Goal: Task Accomplishment & Management: Complete application form

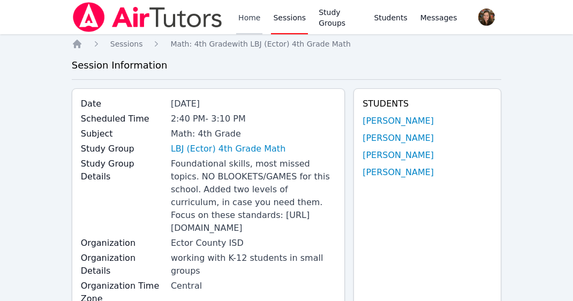
click at [243, 18] on link "Home" at bounding box center [249, 17] width 26 height 34
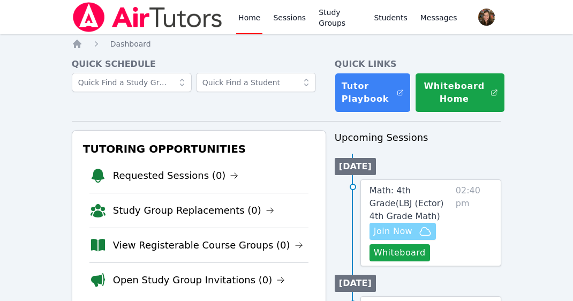
click at [407, 228] on span "Join Now" at bounding box center [393, 231] width 39 height 13
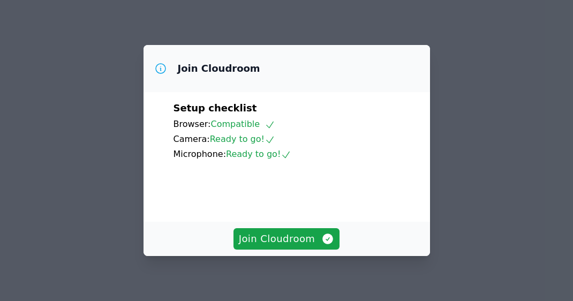
click at [403, 119] on div "Setup checklist Browser: Compatible Camera: Ready to go! Microphone: Ready to g…" at bounding box center [286, 156] width 286 height 129
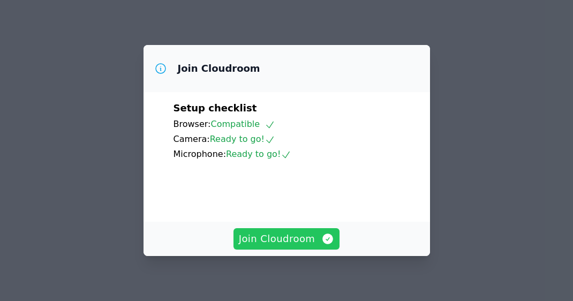
click at [292, 239] on span "Join Cloudroom" at bounding box center [287, 238] width 96 height 15
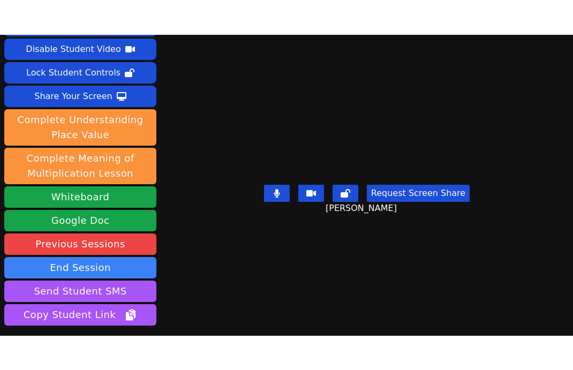
scroll to position [32, 0]
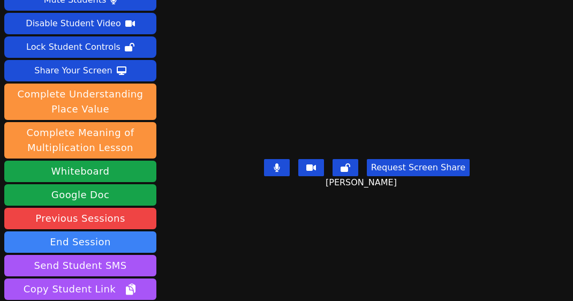
click at [287, 295] on div "Session starts in 00:00:09 Mute Students Disable Student Video Lock Student Con…" at bounding box center [286, 150] width 573 height 301
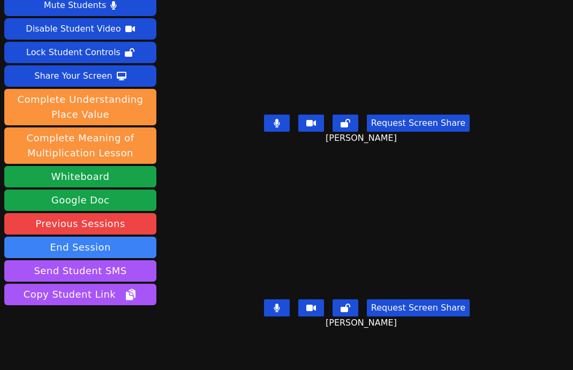
scroll to position [0, 0]
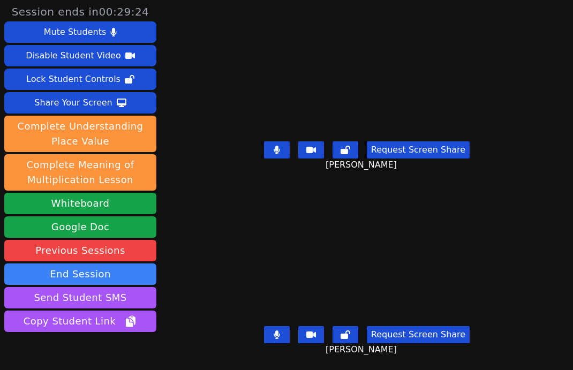
click at [279, 151] on icon at bounding box center [276, 150] width 6 height 9
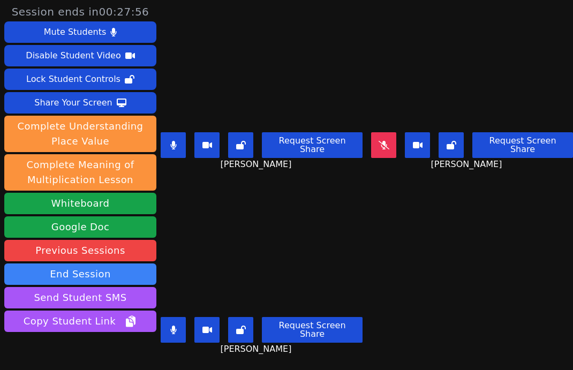
click at [176, 300] on icon at bounding box center [173, 329] width 6 height 9
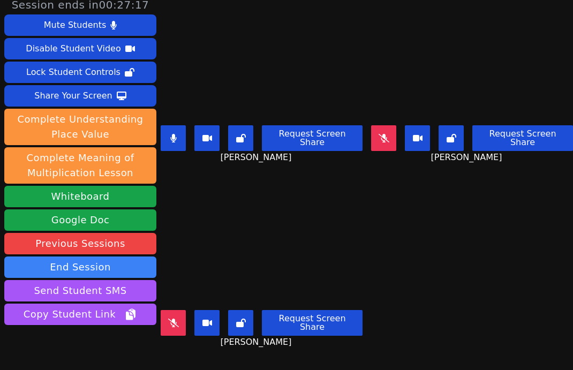
scroll to position [8, 0]
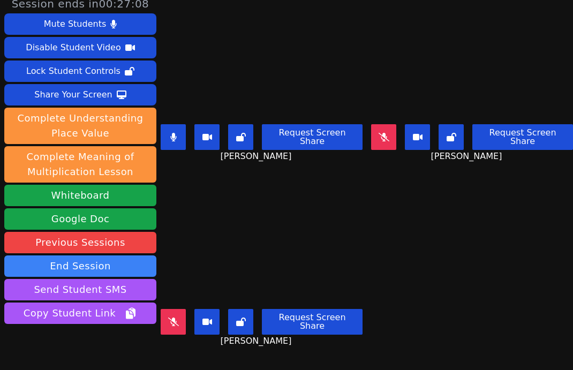
click at [171, 128] on button at bounding box center [173, 137] width 25 height 26
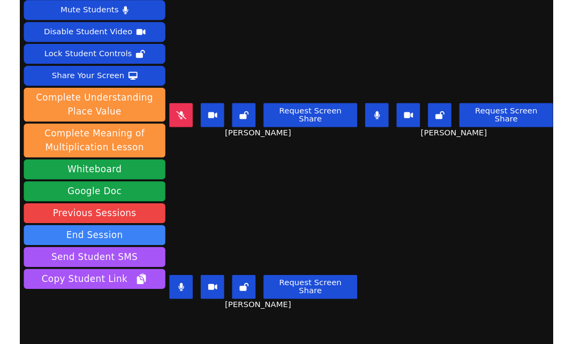
scroll to position [22, 0]
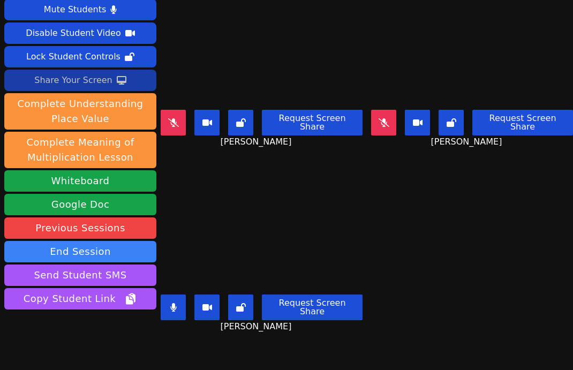
click at [86, 84] on div "Share Your Screen" at bounding box center [73, 80] width 78 height 17
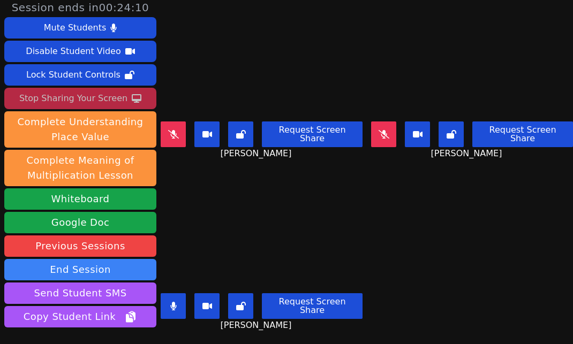
scroll to position [79, 0]
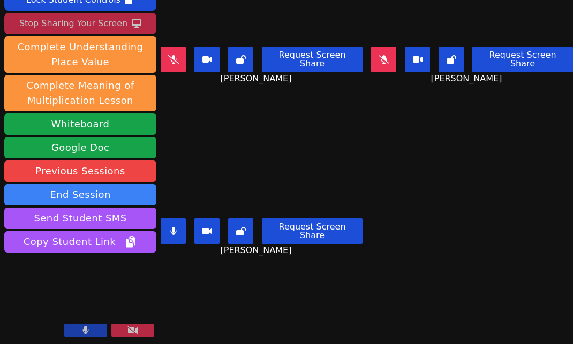
click at [174, 230] on icon at bounding box center [173, 231] width 6 height 9
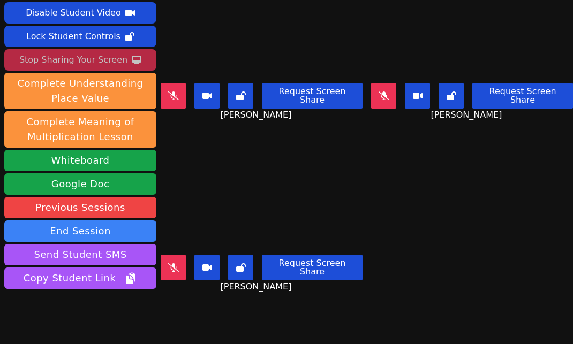
scroll to position [40, 0]
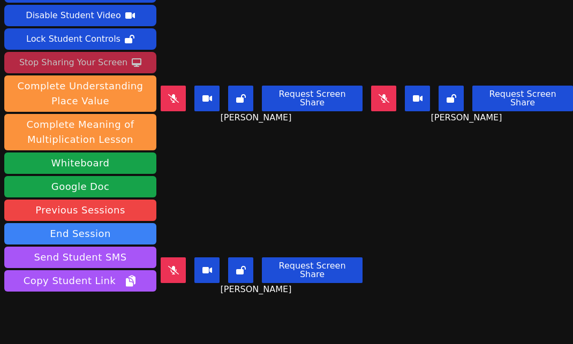
click at [381, 262] on main "[PERSON_NAME] Request Screen Share [PERSON_NAME] [PERSON_NAME] Request Screen S…" at bounding box center [367, 132] width 412 height 344
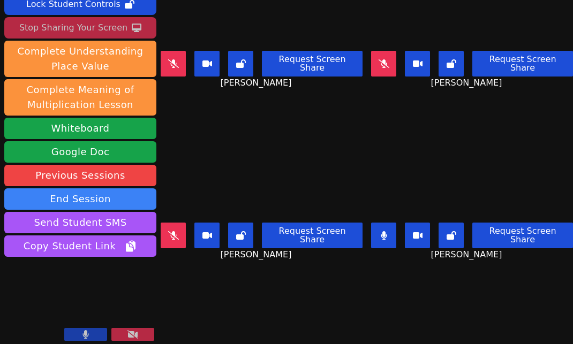
scroll to position [79, 0]
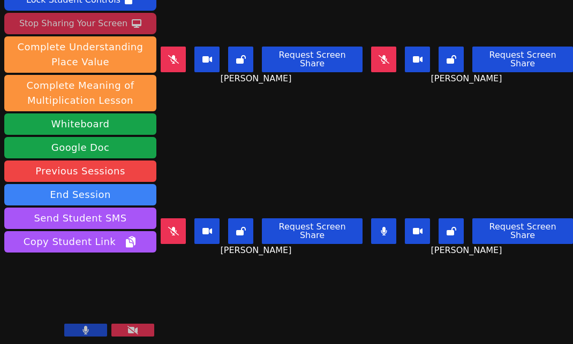
click at [529, 300] on div "Session ends in 00:21:55 Mute Students Disable Student Video Lock Student Contr…" at bounding box center [286, 172] width 573 height 344
click at [383, 227] on icon at bounding box center [383, 231] width 6 height 9
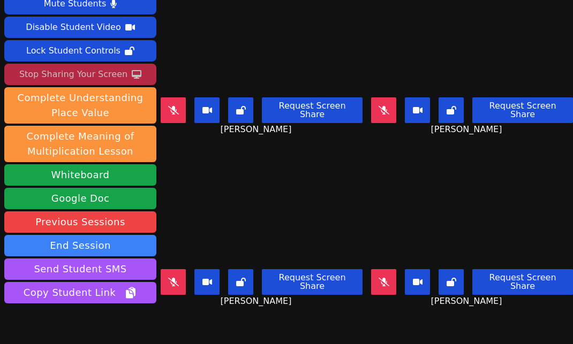
scroll to position [29, 0]
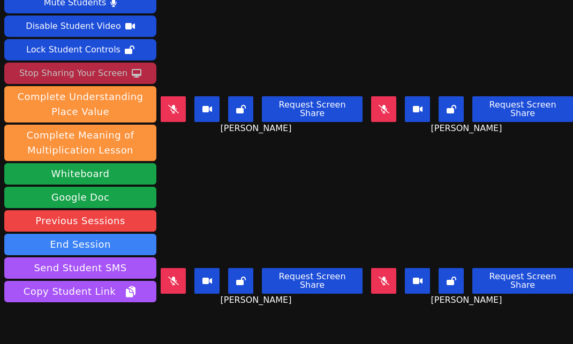
click at [174, 107] on icon at bounding box center [173, 109] width 11 height 9
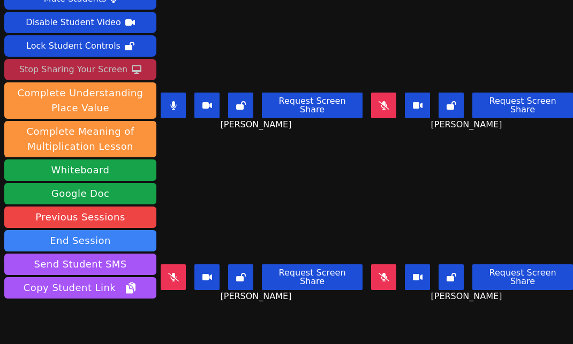
scroll to position [32, 0]
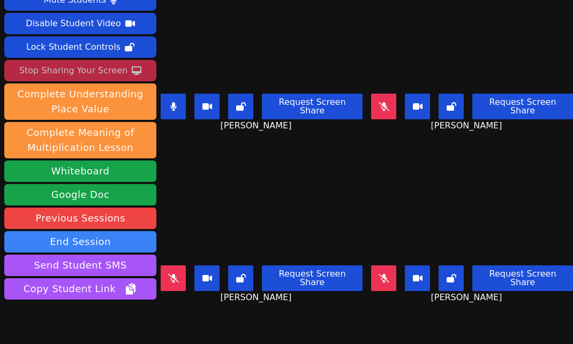
click at [255, 178] on video at bounding box center [262, 204] width 202 height 113
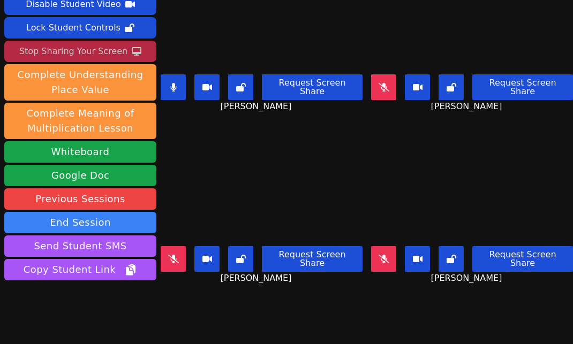
scroll to position [71, 0]
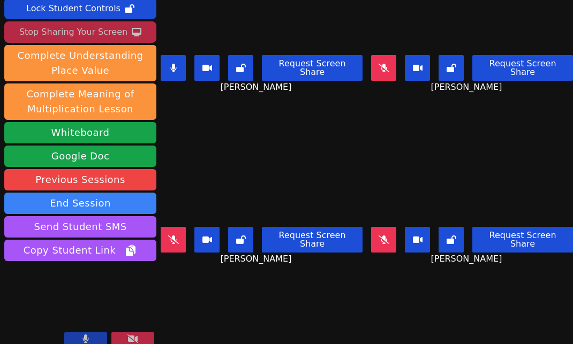
click at [477, 167] on video at bounding box center [472, 165] width 202 height 113
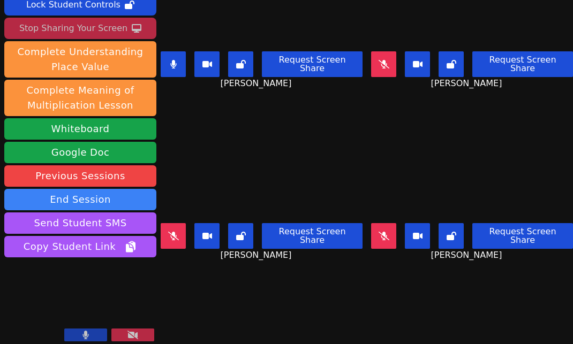
scroll to position [79, 0]
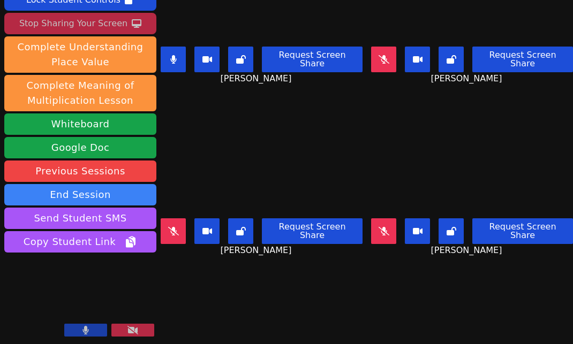
click at [178, 50] on button at bounding box center [173, 60] width 25 height 26
click at [387, 227] on icon at bounding box center [383, 231] width 11 height 9
click at [462, 292] on div "Session ends in 00:19:48 Mute Students Disable Student Video Lock Student Contr…" at bounding box center [286, 172] width 573 height 344
click at [387, 232] on button at bounding box center [383, 231] width 25 height 26
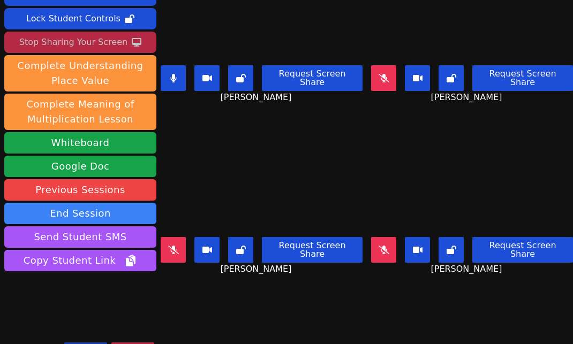
scroll to position [51, 0]
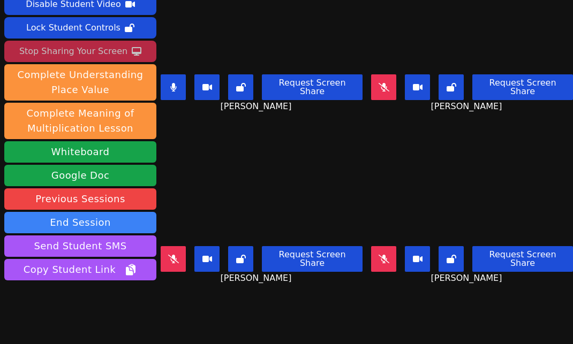
click at [176, 84] on icon at bounding box center [173, 87] width 6 height 9
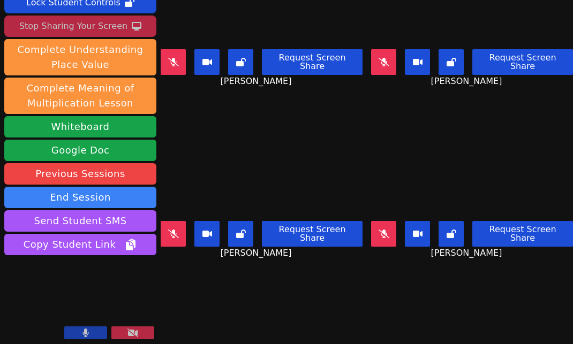
scroll to position [79, 0]
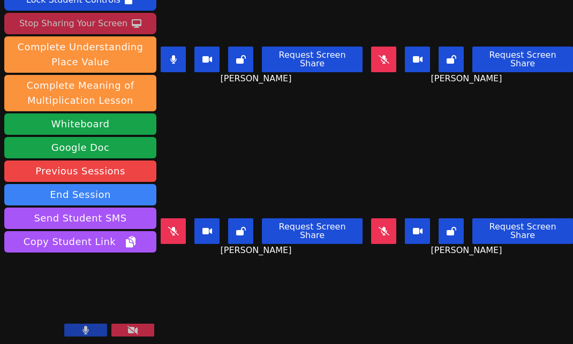
click at [181, 51] on button at bounding box center [173, 60] width 25 height 26
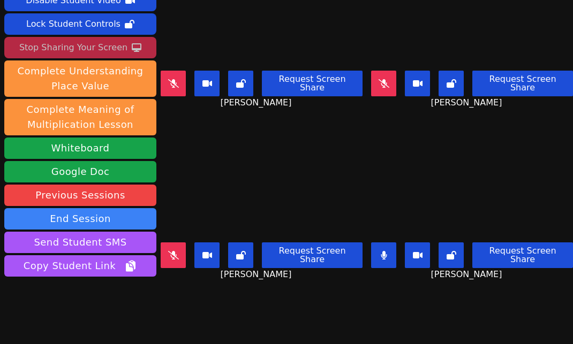
scroll to position [54, 0]
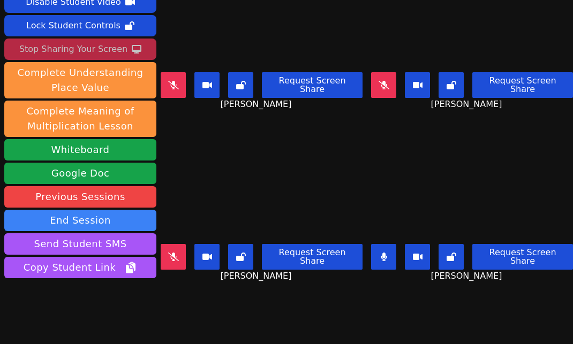
click at [387, 253] on icon at bounding box center [383, 257] width 6 height 9
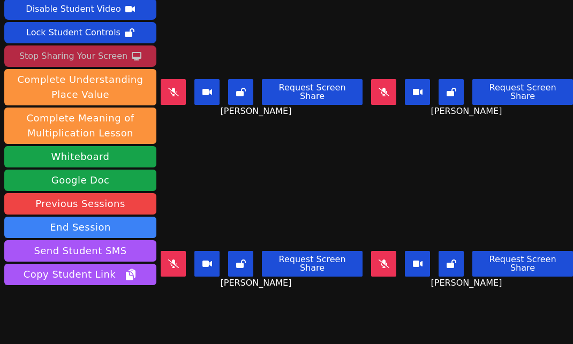
scroll to position [43, 0]
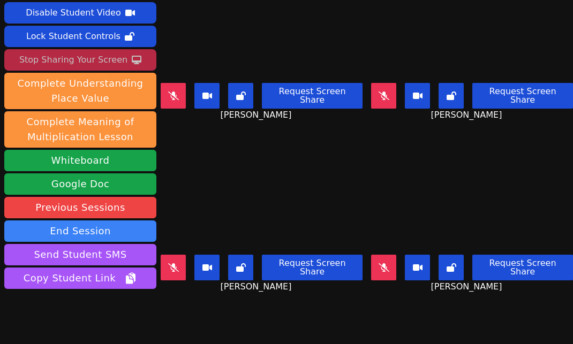
click at [385, 92] on icon at bounding box center [383, 96] width 11 height 9
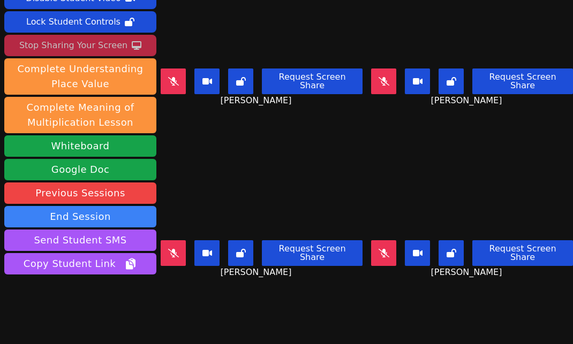
scroll to position [61, 0]
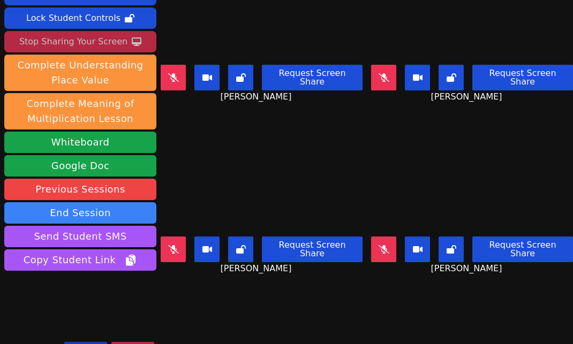
click at [176, 245] on icon at bounding box center [172, 249] width 11 height 9
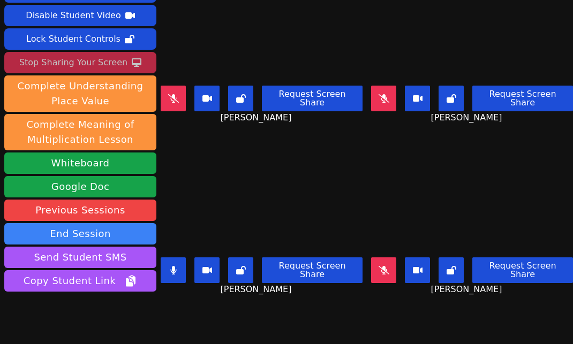
scroll to position [40, 0]
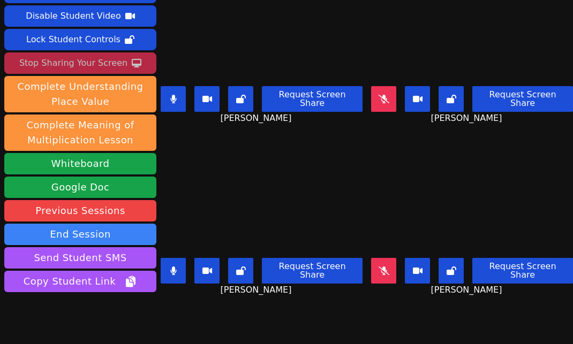
click at [171, 262] on button at bounding box center [173, 271] width 25 height 26
click at [177, 97] on icon at bounding box center [173, 99] width 6 height 9
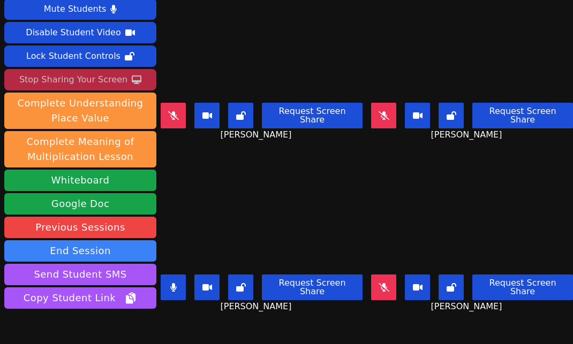
scroll to position [7, 0]
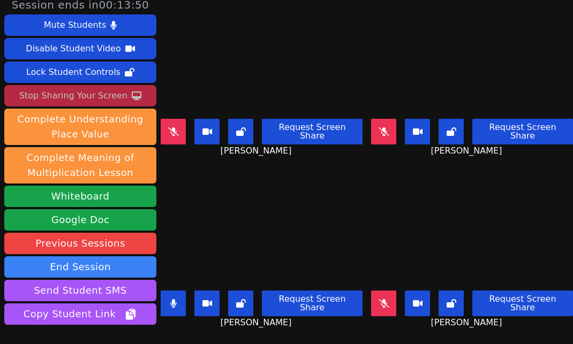
click at [294, 208] on video at bounding box center [262, 229] width 202 height 113
click at [174, 300] on icon at bounding box center [173, 303] width 6 height 9
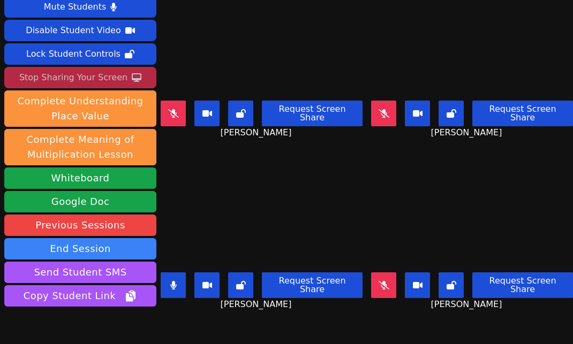
scroll to position [23, 0]
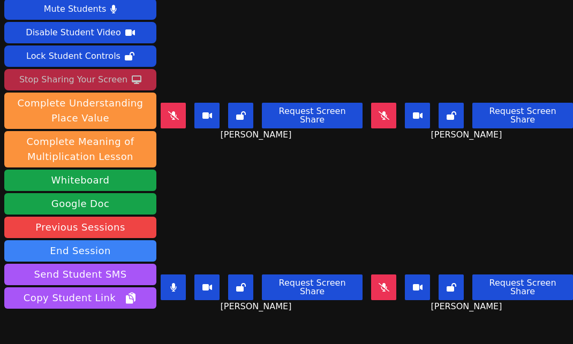
click at [172, 284] on icon at bounding box center [173, 287] width 6 height 9
click at [180, 104] on button at bounding box center [173, 116] width 25 height 26
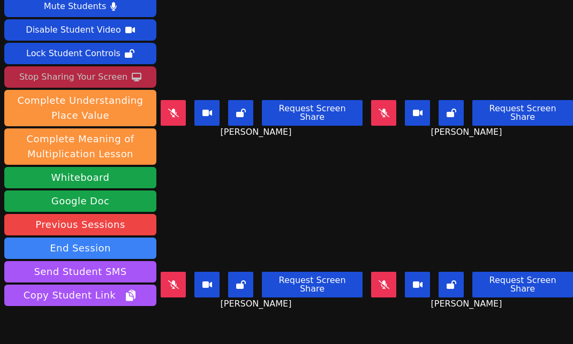
click at [174, 280] on icon at bounding box center [172, 284] width 11 height 9
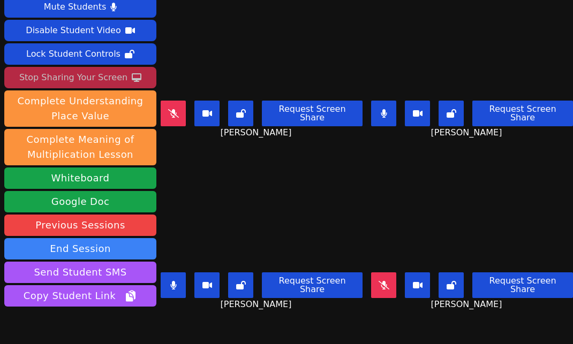
scroll to position [12, 0]
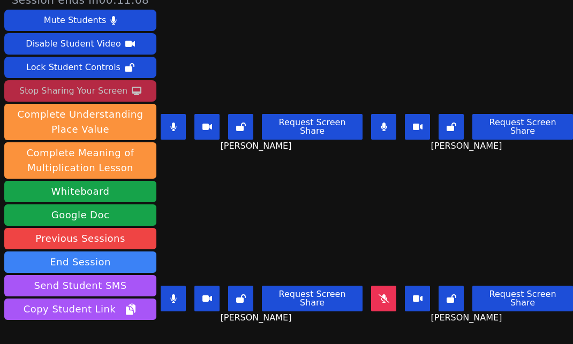
click at [175, 123] on icon at bounding box center [173, 127] width 6 height 9
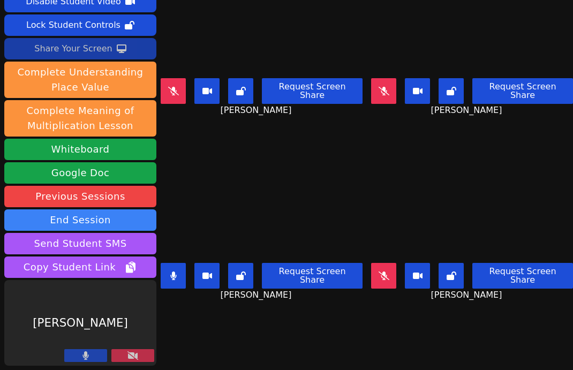
scroll to position [54, 0]
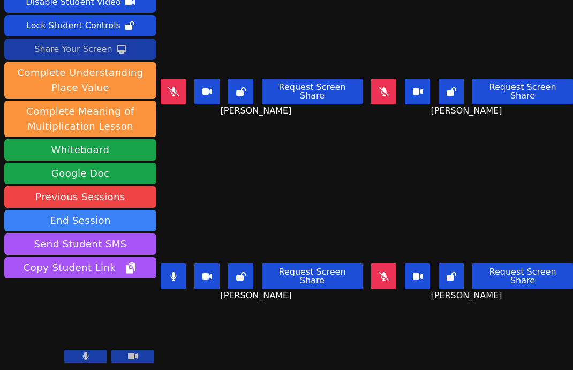
click at [176, 273] on icon at bounding box center [173, 276] width 6 height 9
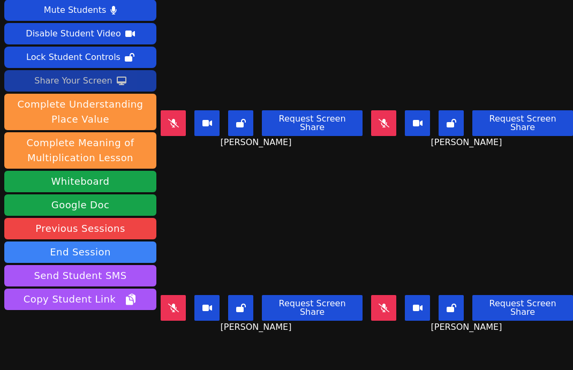
scroll to position [28, 0]
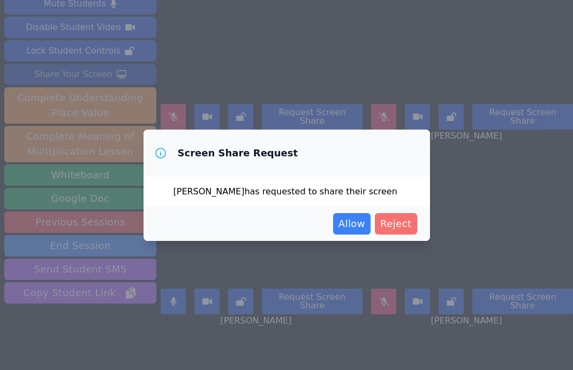
click at [407, 223] on span "Reject" at bounding box center [396, 223] width 32 height 15
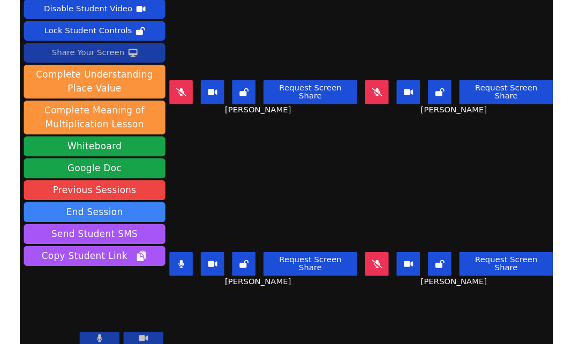
scroll to position [54, 0]
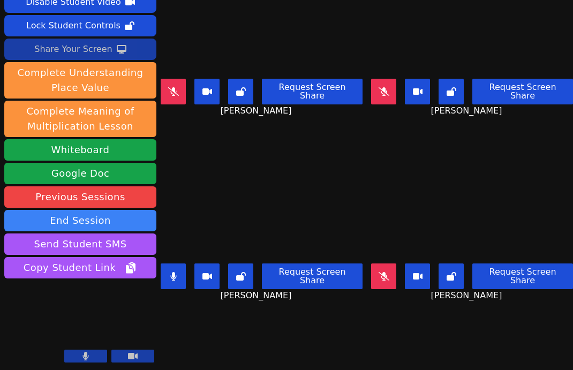
click at [108, 49] on div "Share Your Screen" at bounding box center [73, 49] width 78 height 17
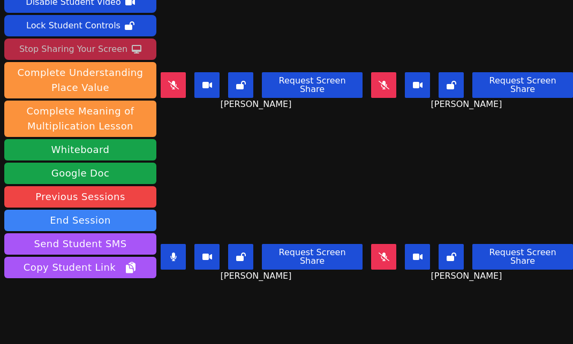
click at [171, 255] on button at bounding box center [173, 257] width 25 height 26
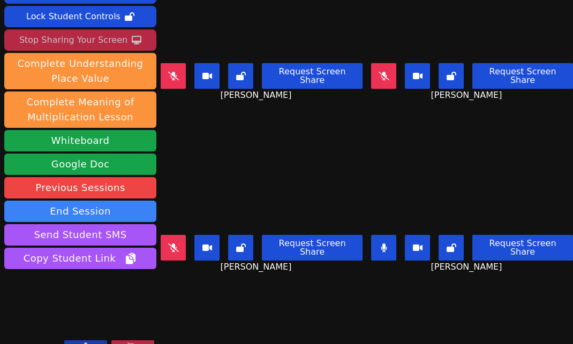
scroll to position [79, 0]
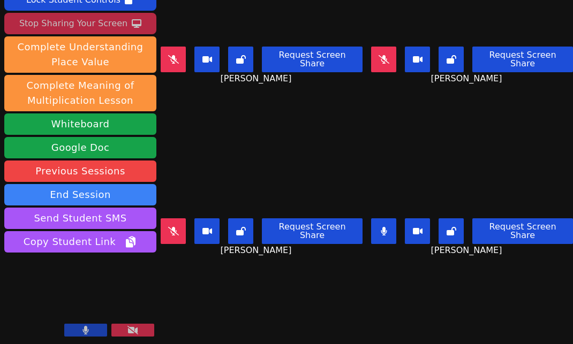
click at [386, 227] on icon at bounding box center [383, 231] width 6 height 9
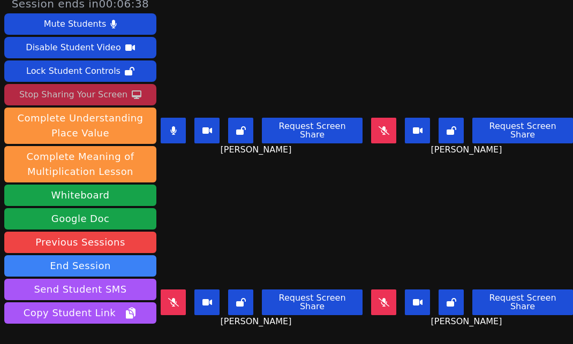
scroll to position [0, 0]
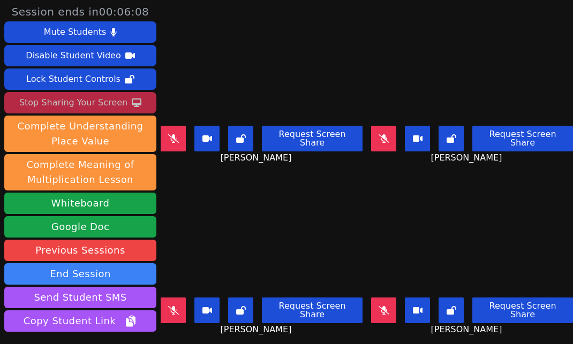
click at [177, 134] on icon at bounding box center [173, 138] width 11 height 9
click at [176, 135] on icon at bounding box center [173, 138] width 6 height 9
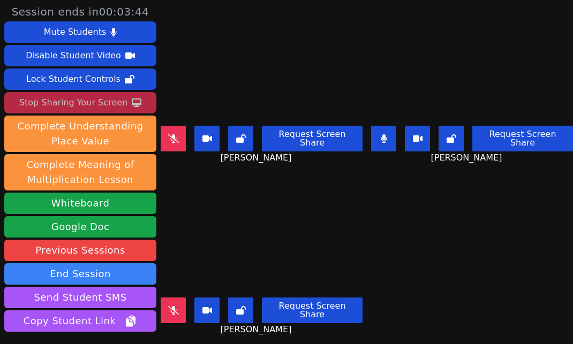
scroll to position [13, 0]
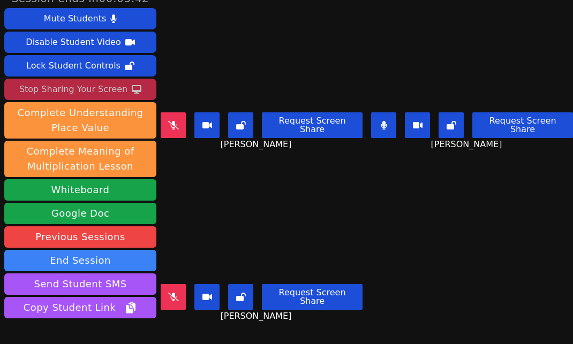
click at [391, 113] on button at bounding box center [383, 125] width 25 height 26
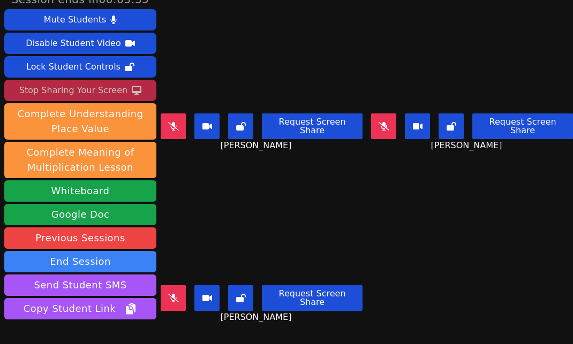
scroll to position [0, 0]
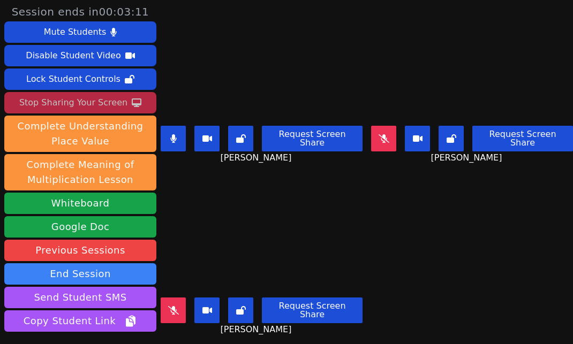
click at [177, 134] on icon at bounding box center [173, 138] width 6 height 9
click at [438, 245] on main "[PERSON_NAME] Request Screen Share [PERSON_NAME] [PERSON_NAME] Request Screen S…" at bounding box center [367, 172] width 412 height 344
click at [451, 272] on main "[PERSON_NAME] Request Screen Share [PERSON_NAME] [PERSON_NAME] Request Screen S…" at bounding box center [367, 172] width 412 height 344
click at [261, 221] on video at bounding box center [262, 236] width 202 height 113
click at [177, 300] on icon at bounding box center [173, 310] width 11 height 9
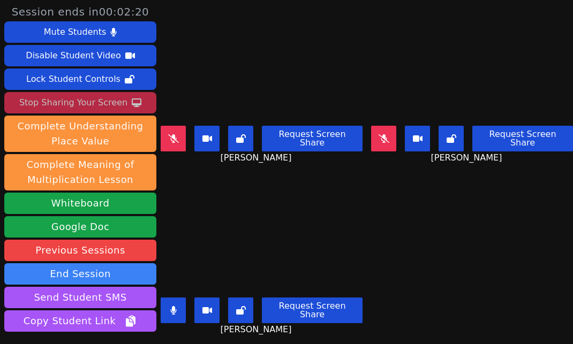
click at [175, 300] on icon at bounding box center [173, 310] width 6 height 9
click at [515, 285] on main "[PERSON_NAME] Request Screen Share [PERSON_NAME] [PERSON_NAME] Request Screen S…" at bounding box center [367, 172] width 412 height 344
click at [449, 71] on video at bounding box center [472, 64] width 202 height 113
click at [429, 186] on main "[PERSON_NAME] Request Screen Share [PERSON_NAME] [PERSON_NAME] Request Screen S…" at bounding box center [367, 172] width 412 height 344
click at [89, 94] on div "Stop Sharing Your Screen" at bounding box center [73, 102] width 108 height 17
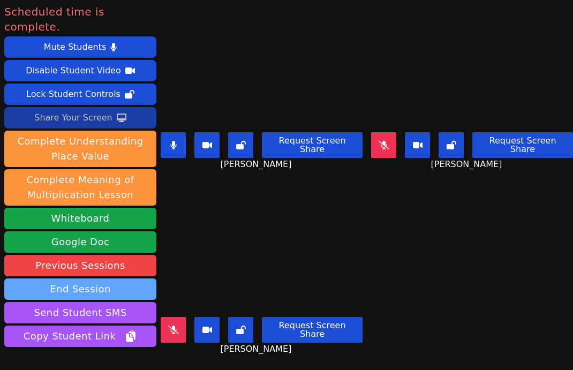
click at [105, 278] on button "End Session" at bounding box center [80, 288] width 152 height 21
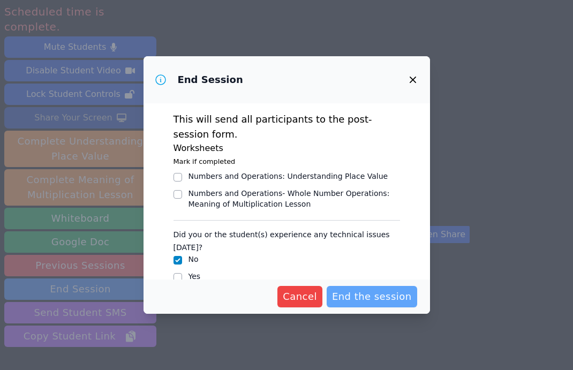
click at [377, 300] on span "End the session" at bounding box center [372, 296] width 80 height 15
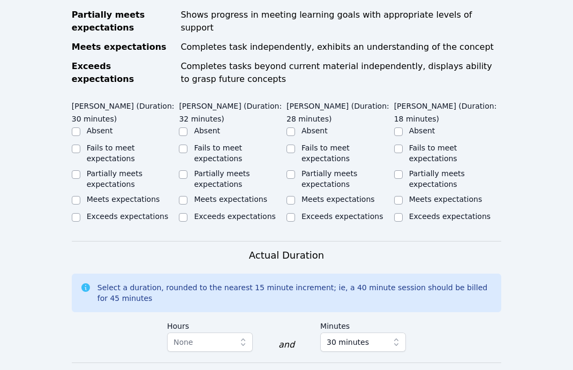
scroll to position [586, 0]
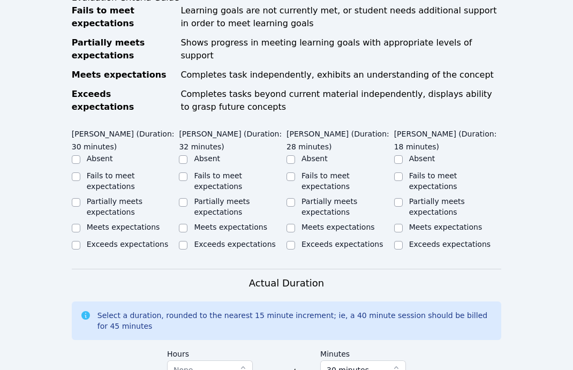
click at [110, 196] on div "Partially meets expectations" at bounding box center [133, 206] width 93 height 21
click at [77, 198] on input "Partially meets expectations" at bounding box center [76, 202] width 9 height 9
checkbox input "true"
click at [189, 196] on div "Partially meets expectations" at bounding box center [233, 206] width 108 height 21
click at [181, 198] on input "Partially meets expectations" at bounding box center [183, 202] width 9 height 9
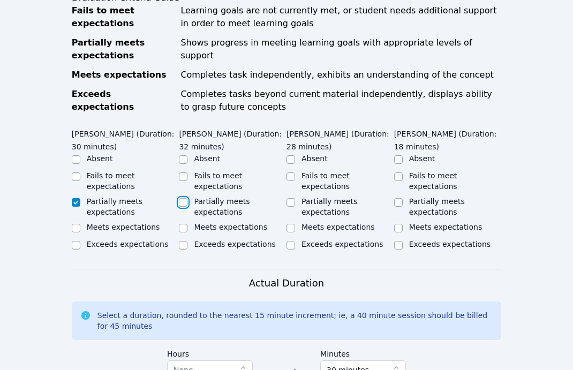
checkbox input "true"
click at [288, 224] on input "Meets expectations" at bounding box center [290, 228] width 9 height 9
checkbox input "true"
click at [412, 197] on label "Partially meets expectations" at bounding box center [437, 206] width 56 height 19
click at [402, 198] on input "Partially meets expectations" at bounding box center [398, 202] width 9 height 9
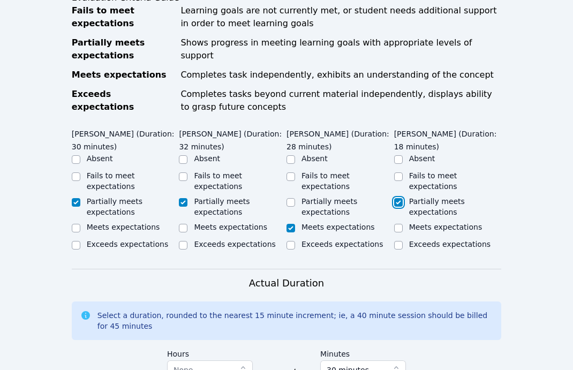
checkbox input "true"
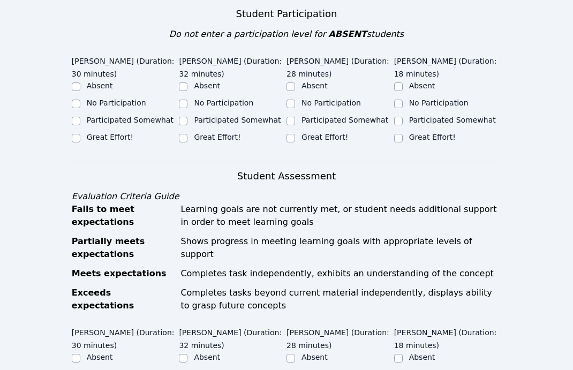
scroll to position [374, 0]
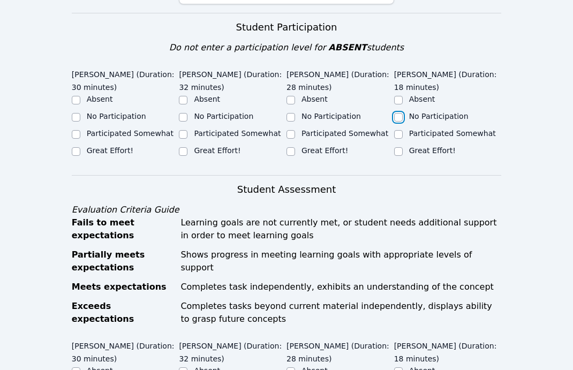
click at [399, 113] on input "No Participation" at bounding box center [398, 117] width 9 height 9
checkbox input "true"
click at [300, 145] on div "Great Effort!" at bounding box center [340, 151] width 108 height 13
click at [289, 147] on input "Great Effort!" at bounding box center [290, 151] width 9 height 9
checkbox input "true"
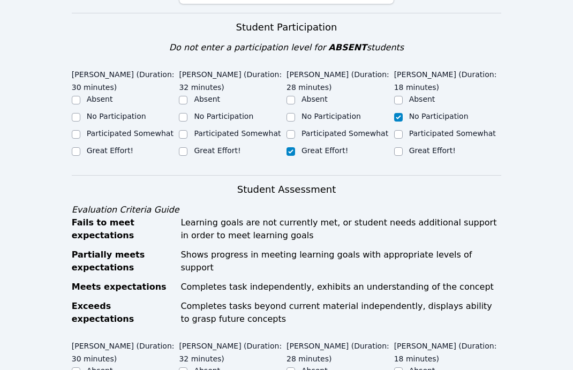
click at [197, 146] on label "Great Effort!" at bounding box center [217, 150] width 47 height 9
click at [187, 147] on input "Great Effort!" at bounding box center [183, 151] width 9 height 9
checkbox input "true"
click at [108, 145] on div "Great Effort!" at bounding box center [110, 150] width 47 height 11
click at [92, 146] on label "Great Effort!" at bounding box center [110, 150] width 47 height 9
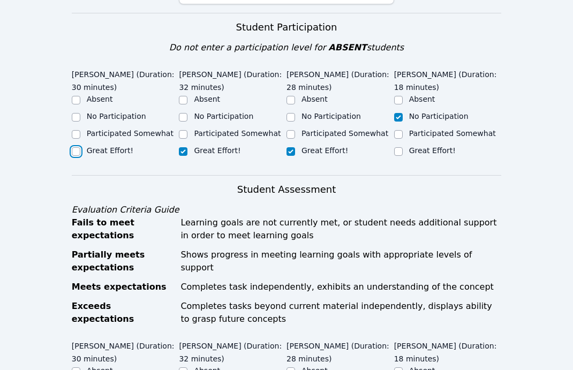
click at [80, 147] on input "Great Effort!" at bounding box center [76, 151] width 9 height 9
checkbox input "true"
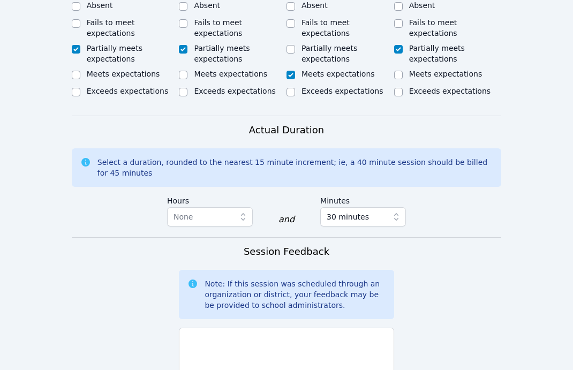
scroll to position [757, 0]
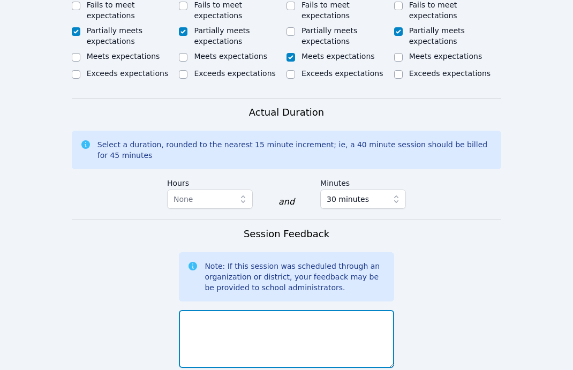
click at [226, 300] on textarea at bounding box center [286, 339] width 215 height 58
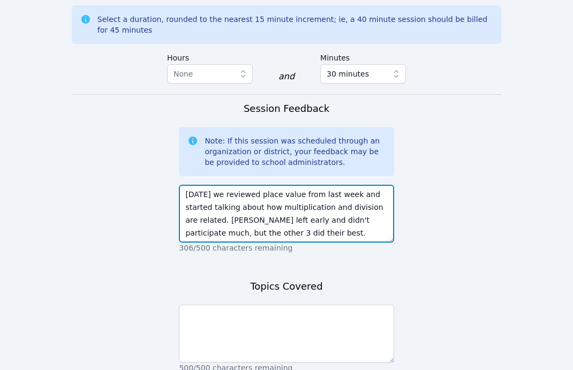
scroll to position [903, 0]
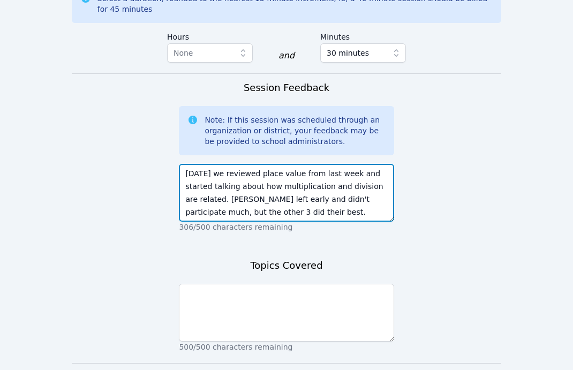
type textarea "[DATE] we reviewed place value from last week and started talking about how mul…"
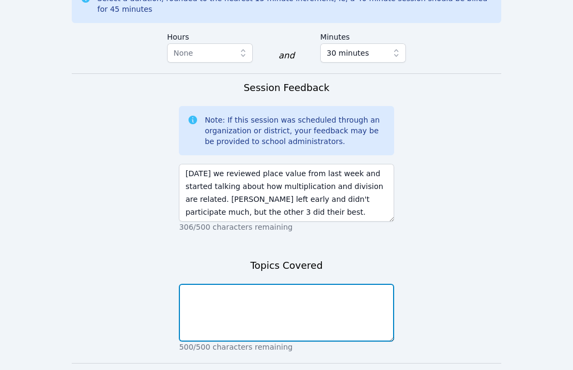
click at [215, 300] on textarea at bounding box center [286, 313] width 215 height 58
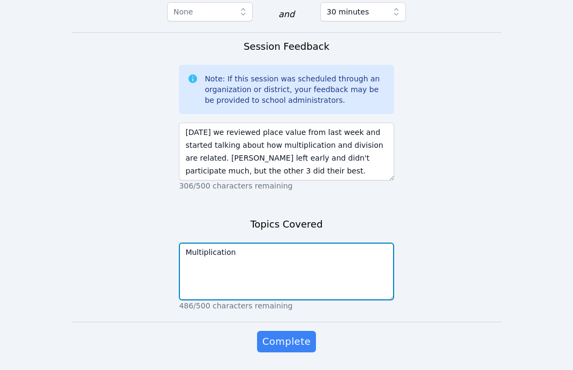
scroll to position [945, 0]
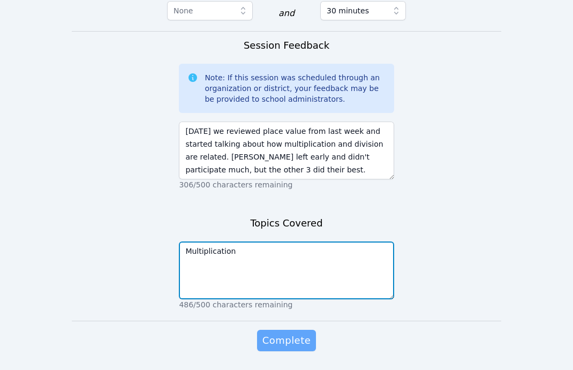
type textarea "Multiplication"
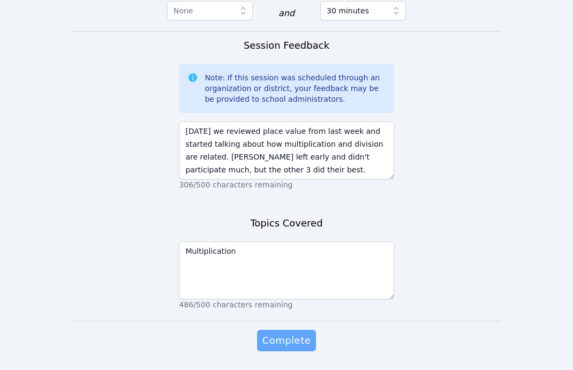
click at [280, 300] on span "Complete" at bounding box center [286, 340] width 48 height 15
